Goal: Navigation & Orientation: Find specific page/section

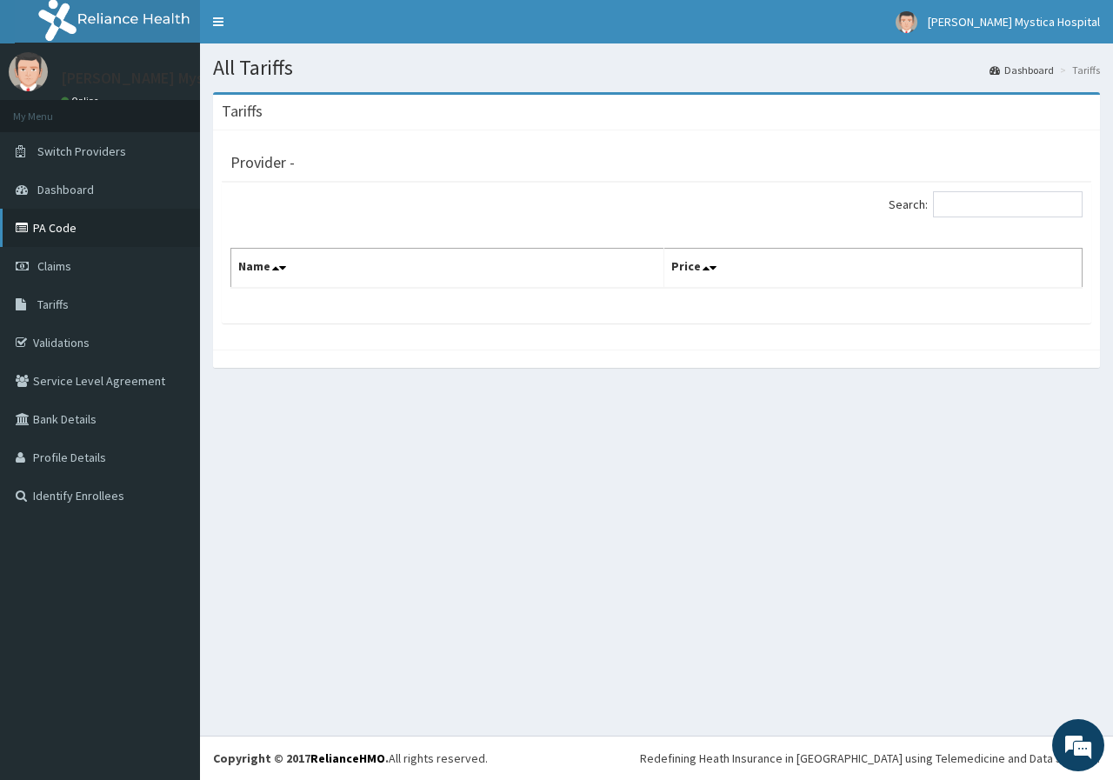
drag, startPoint x: 71, startPoint y: 235, endPoint x: 37, endPoint y: 236, distance: 34.8
click at [70, 235] on link "PA Code" at bounding box center [100, 228] width 200 height 38
